Goal: Find specific page/section: Find specific page/section

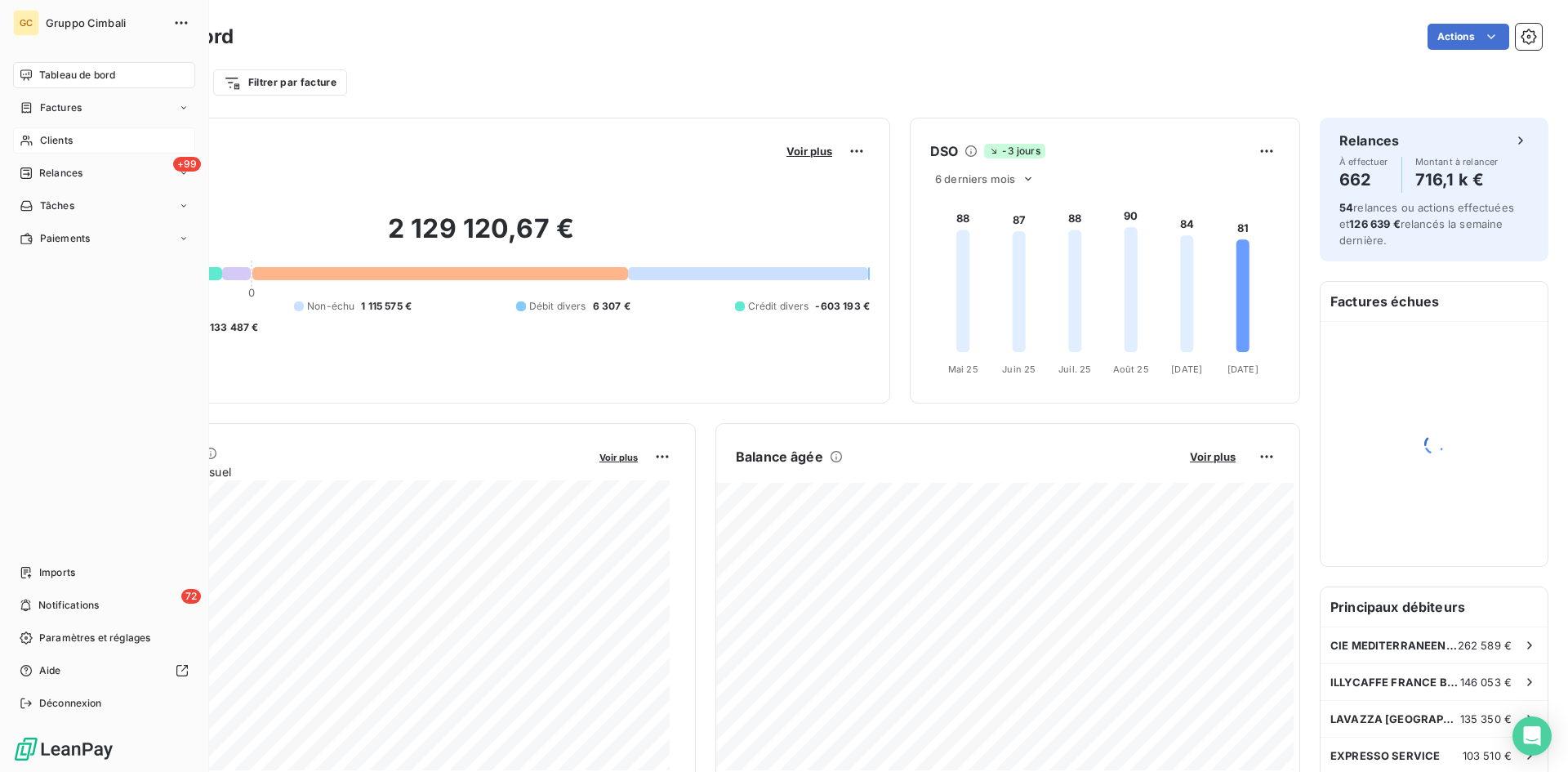
click at [74, 144] on div "Clients" at bounding box center [104, 140] width 182 height 26
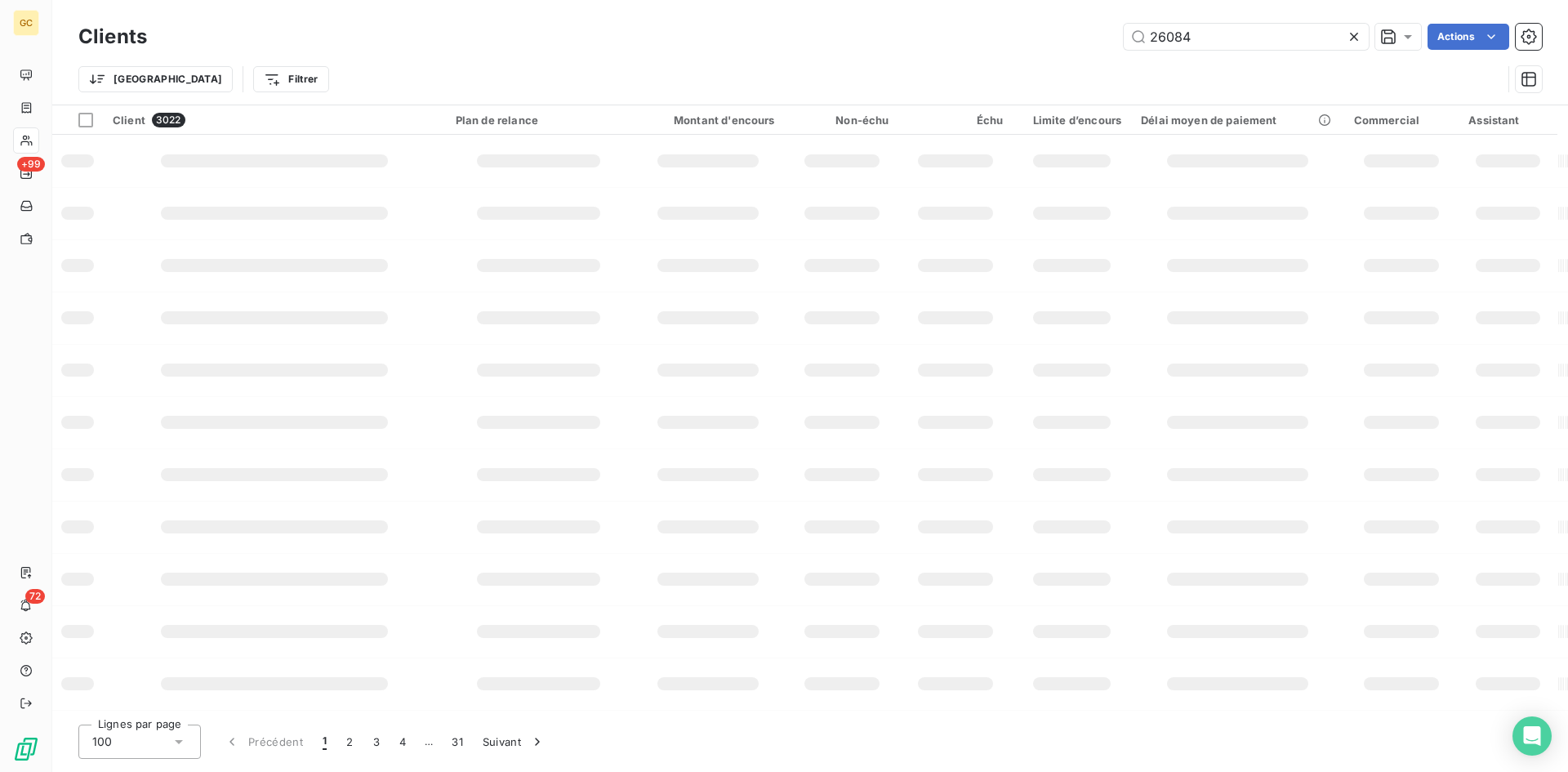
type input "26084"
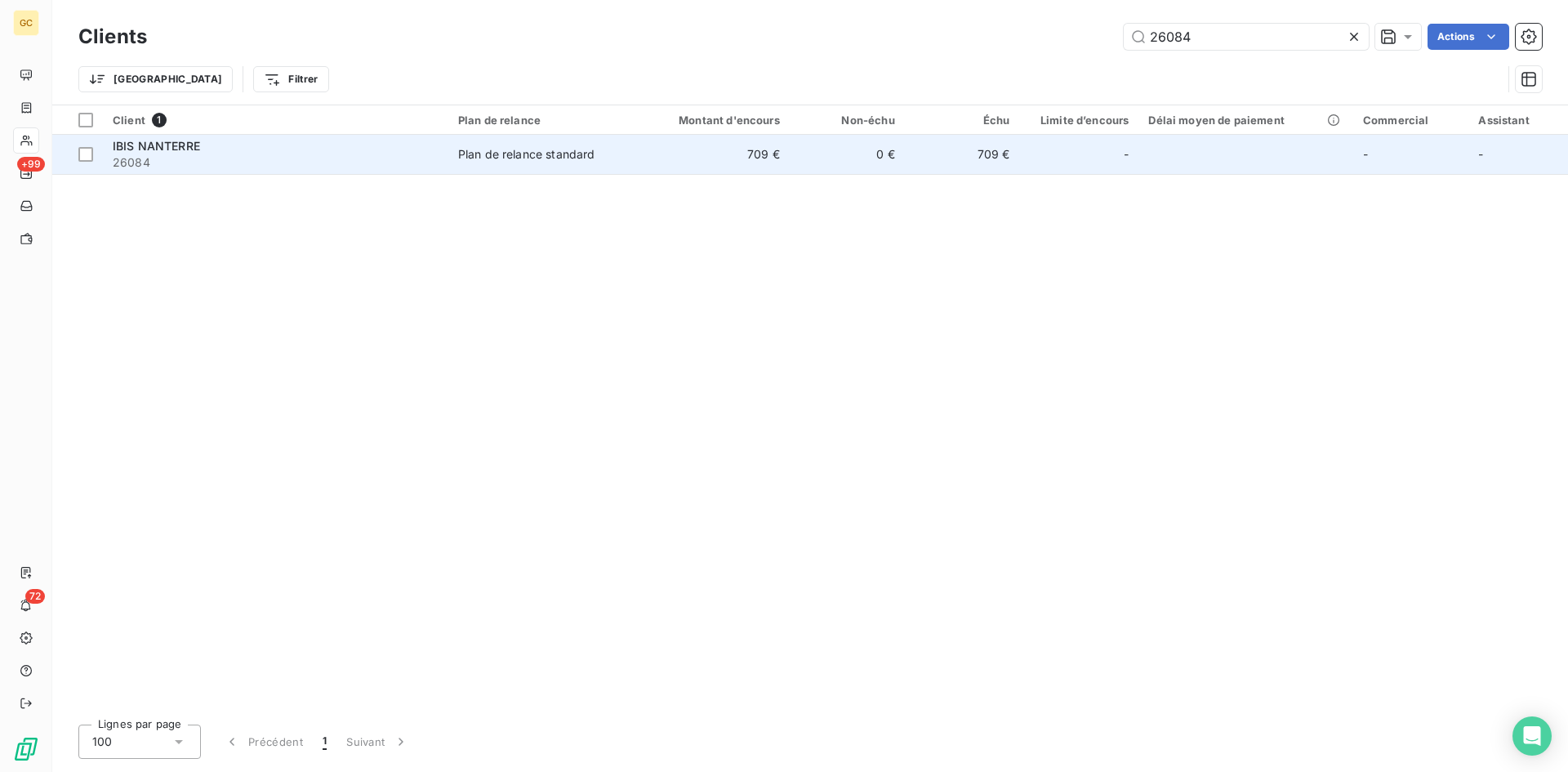
click at [182, 149] on span "IBIS NANTERRE" at bounding box center [156, 145] width 88 height 14
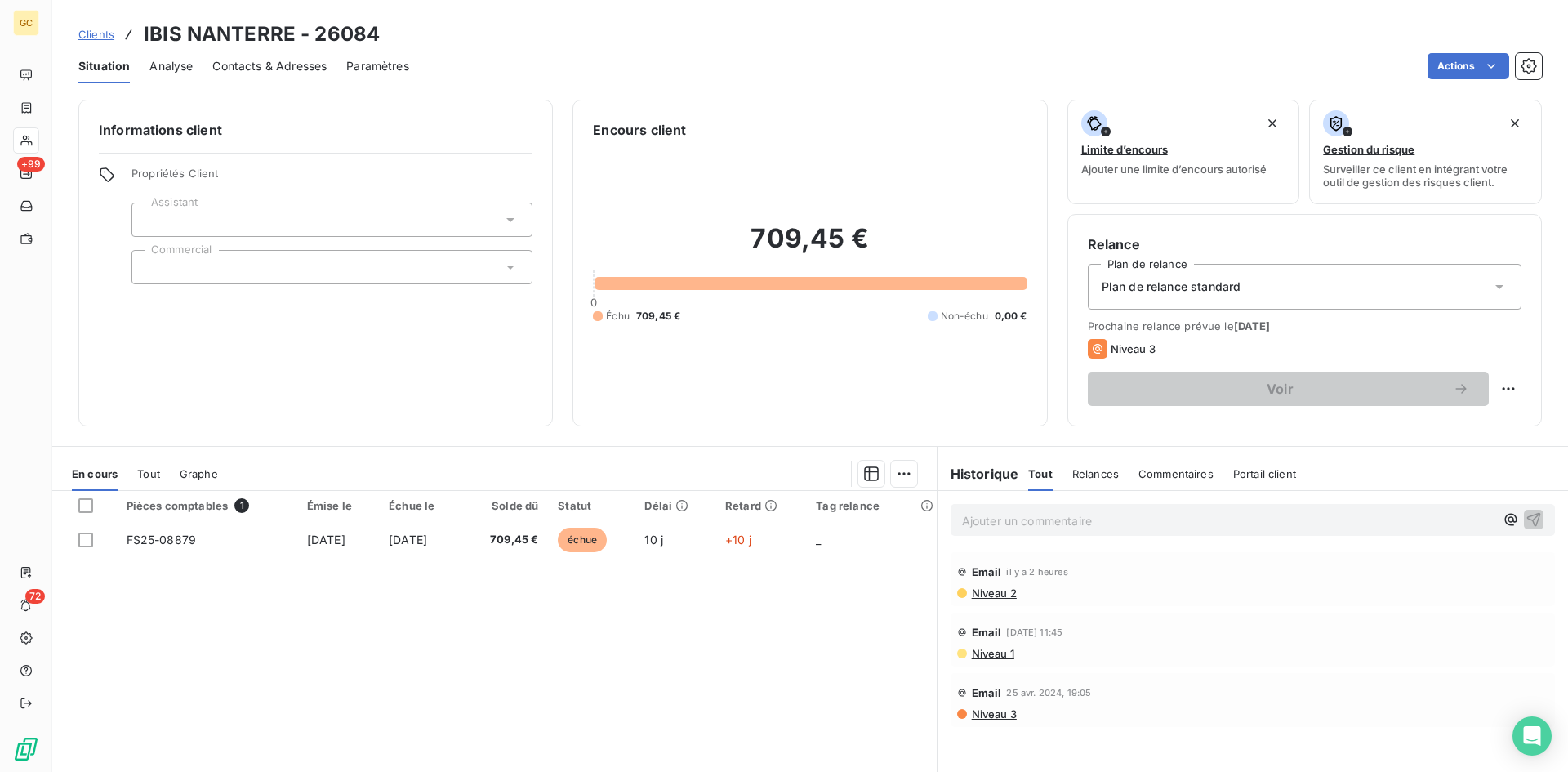
click at [242, 66] on span "Contacts & Adresses" at bounding box center [269, 65] width 115 height 16
